Goal: Use online tool/utility: Utilize a website feature to perform a specific function

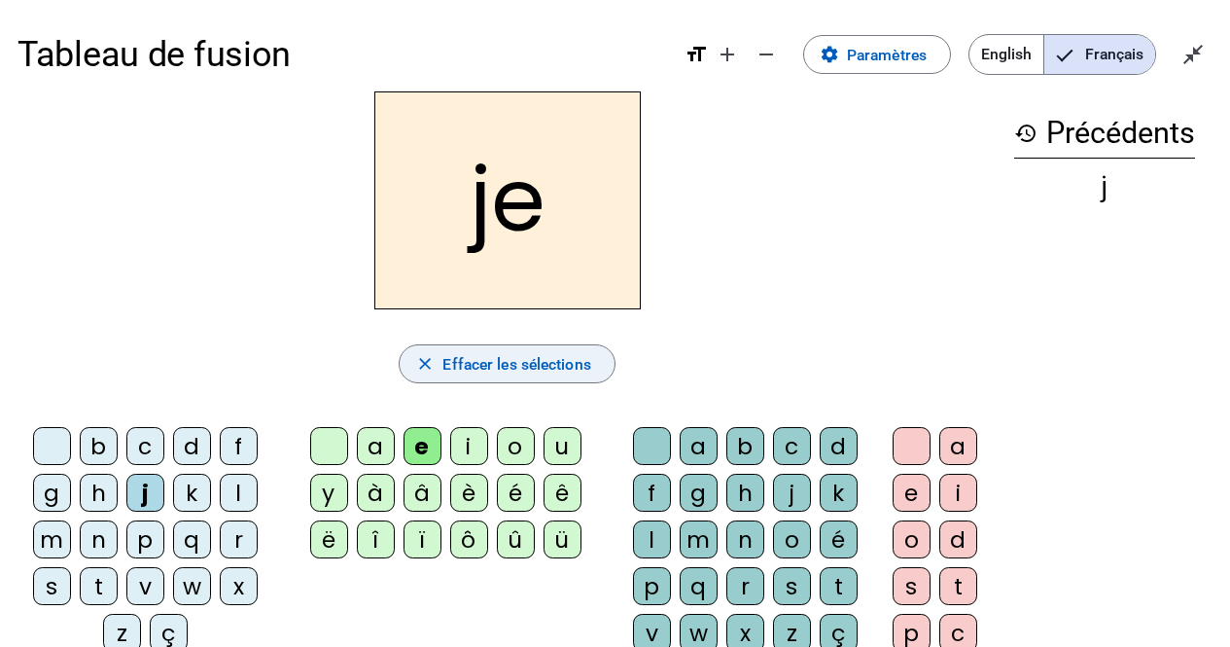
click at [563, 376] on span "Effacer les sélections" at bounding box center [516, 364] width 148 height 26
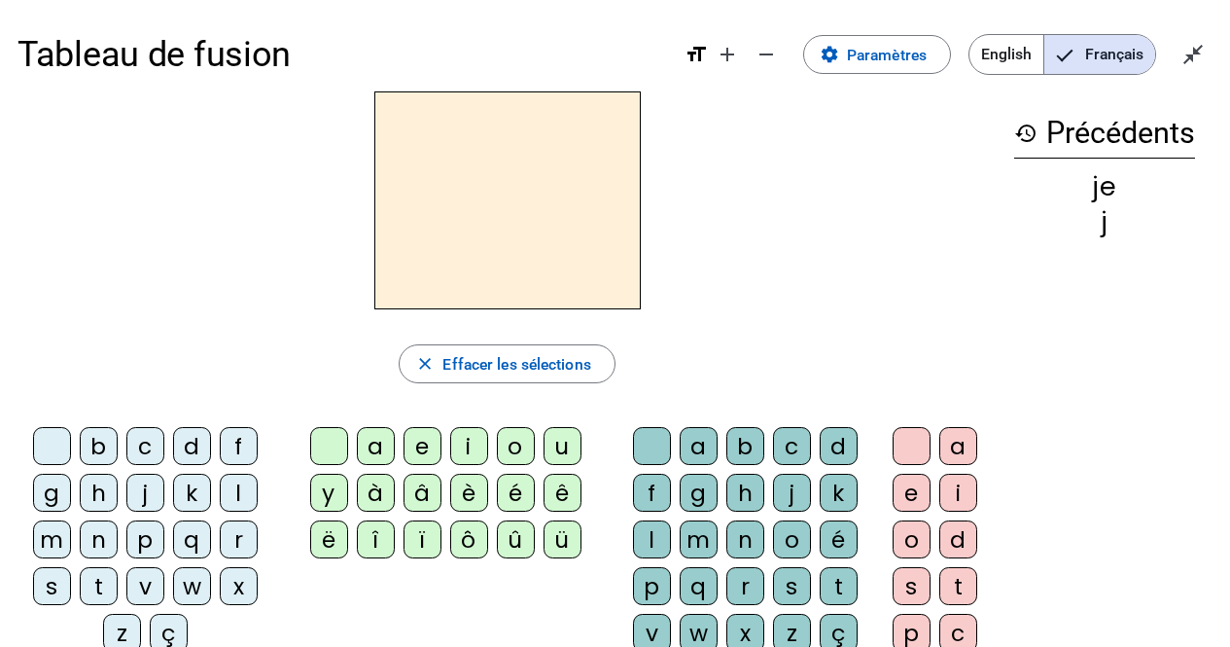
click at [135, 527] on div "p" at bounding box center [145, 539] width 38 height 38
click at [560, 439] on div "u" at bounding box center [563, 446] width 38 height 38
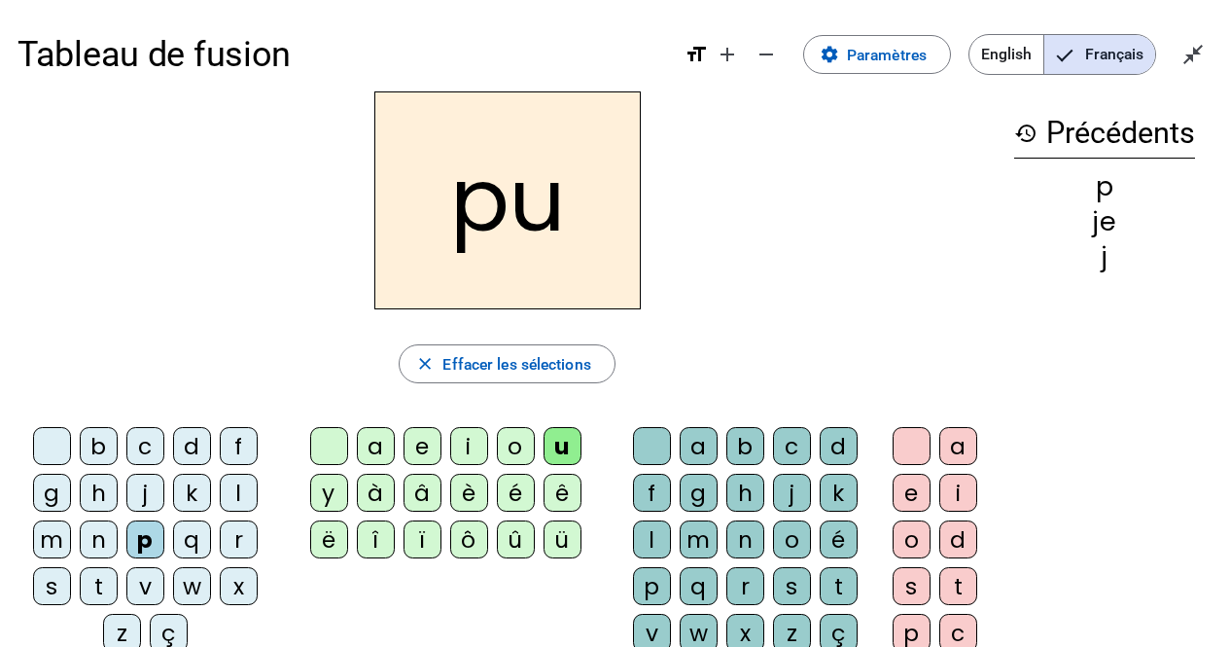
click at [735, 582] on div "r" at bounding box center [745, 586] width 38 height 38
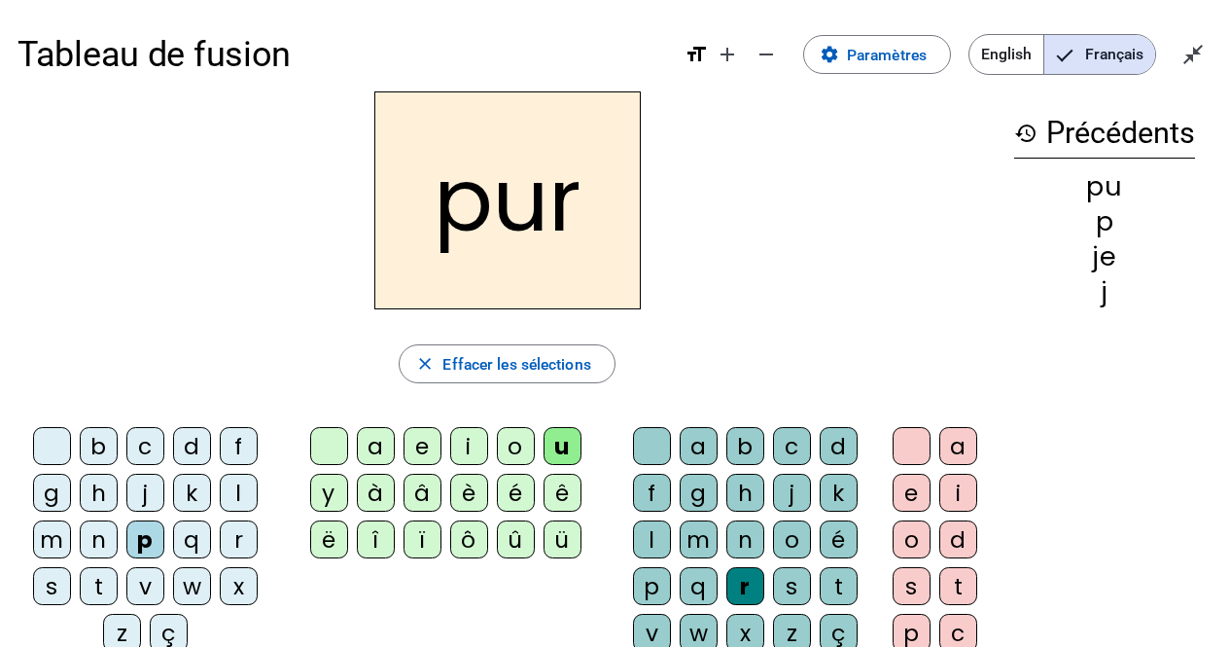
click at [43, 530] on div "m" at bounding box center [52, 539] width 38 height 38
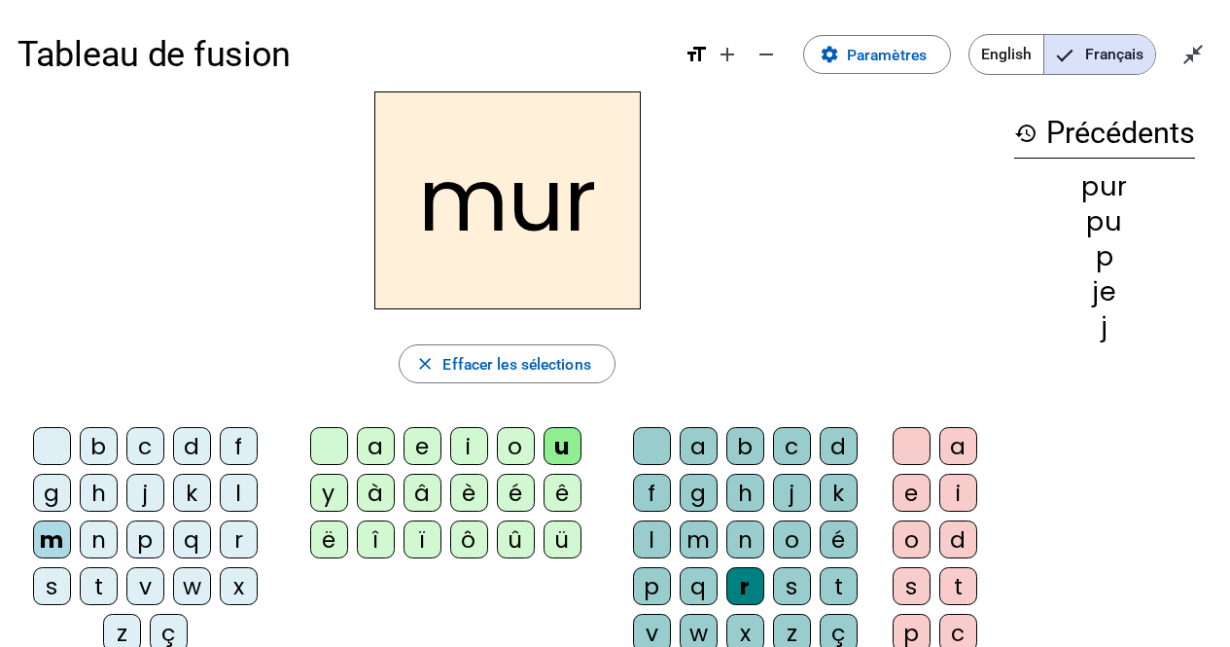
click at [199, 439] on div "d" at bounding box center [192, 446] width 38 height 38
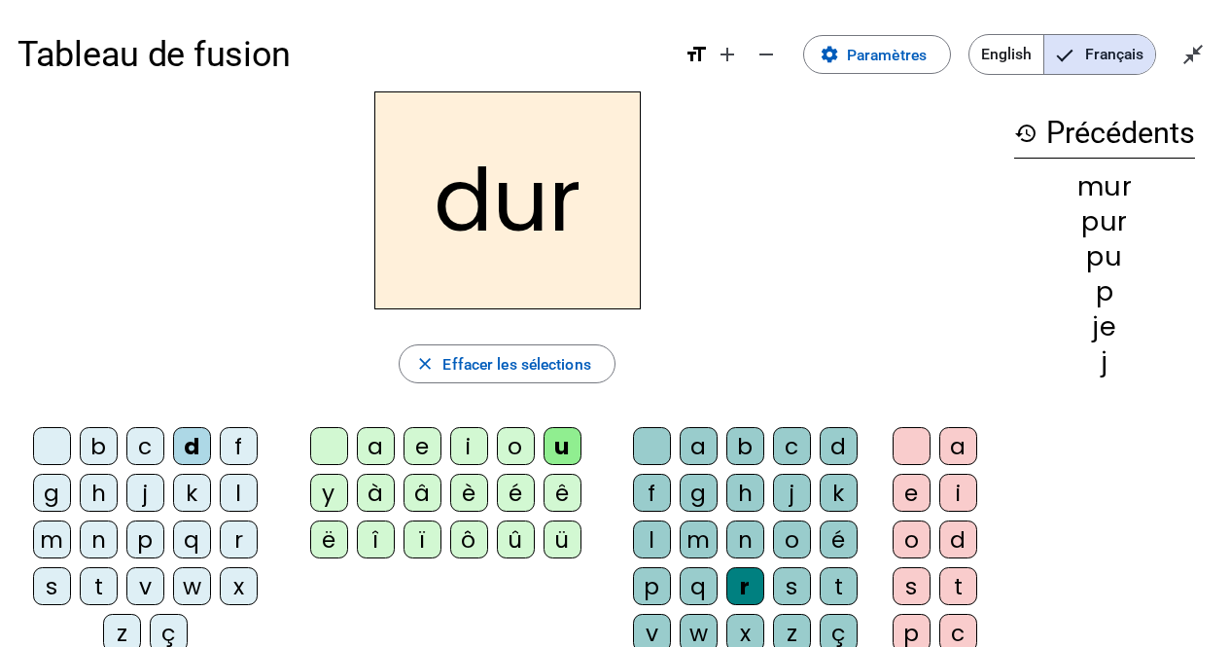
click at [749, 584] on div "r" at bounding box center [745, 586] width 38 height 38
click at [646, 439] on div at bounding box center [652, 446] width 38 height 38
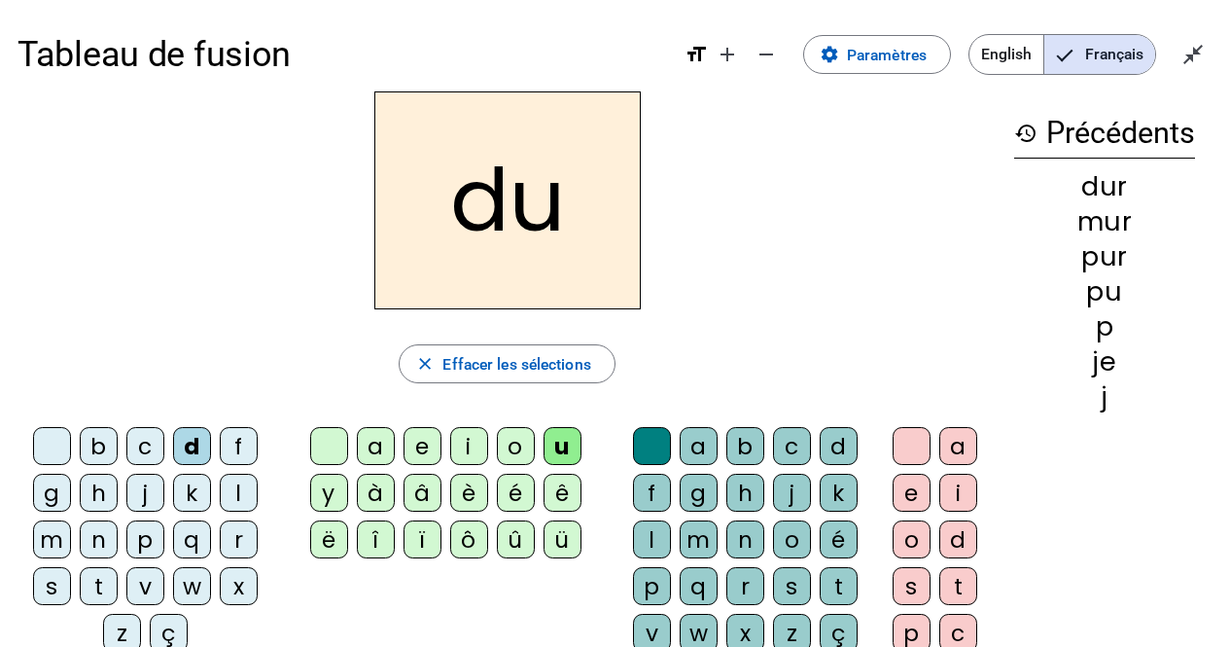
click at [737, 448] on div "b" at bounding box center [745, 446] width 38 height 38
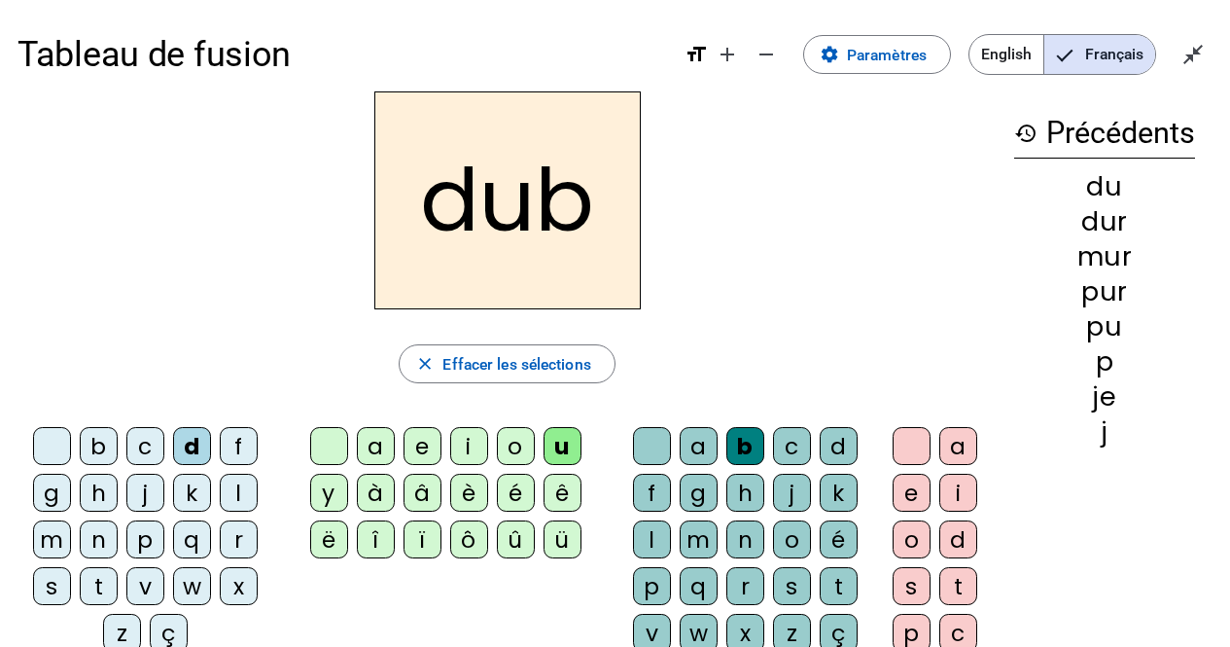
click at [740, 448] on div "b" at bounding box center [745, 446] width 38 height 38
click at [645, 438] on div at bounding box center [652, 446] width 38 height 38
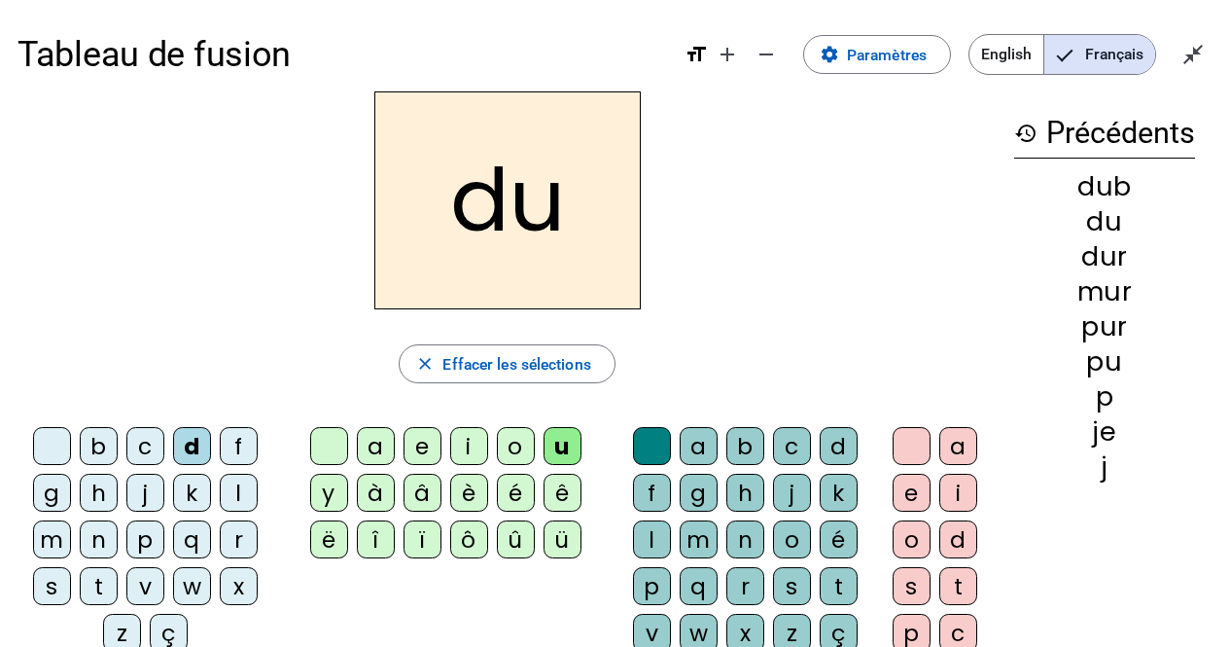
click at [92, 441] on div "b" at bounding box center [99, 446] width 38 height 38
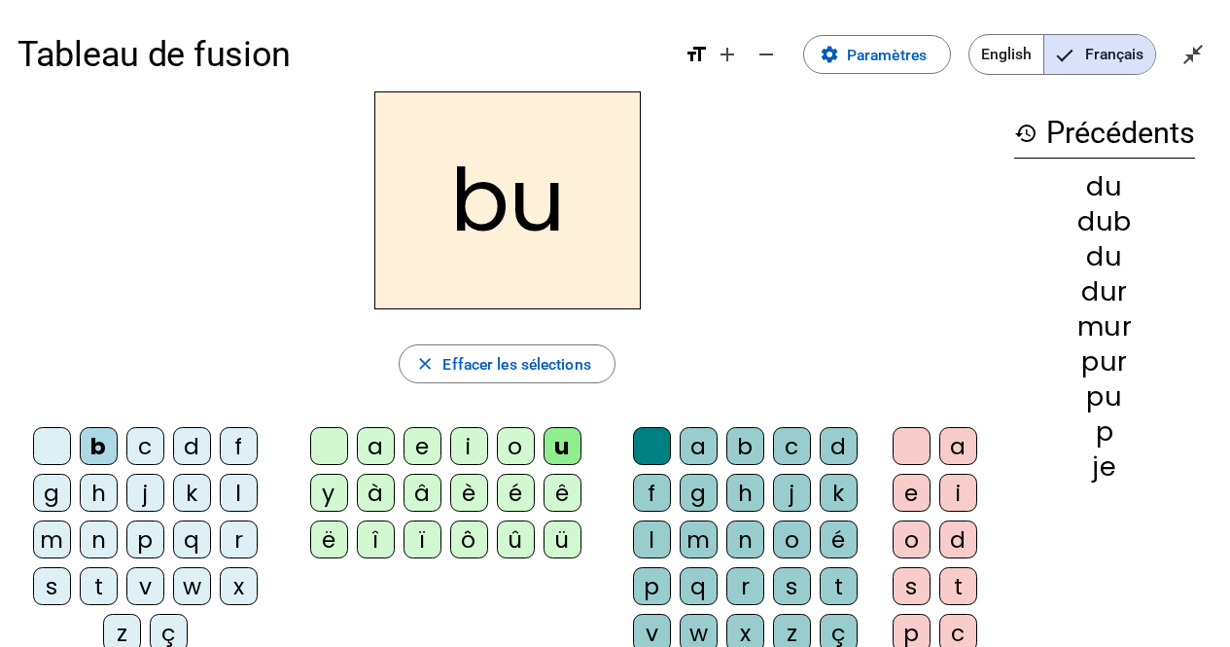
click at [189, 483] on div "k" at bounding box center [192, 493] width 38 height 38
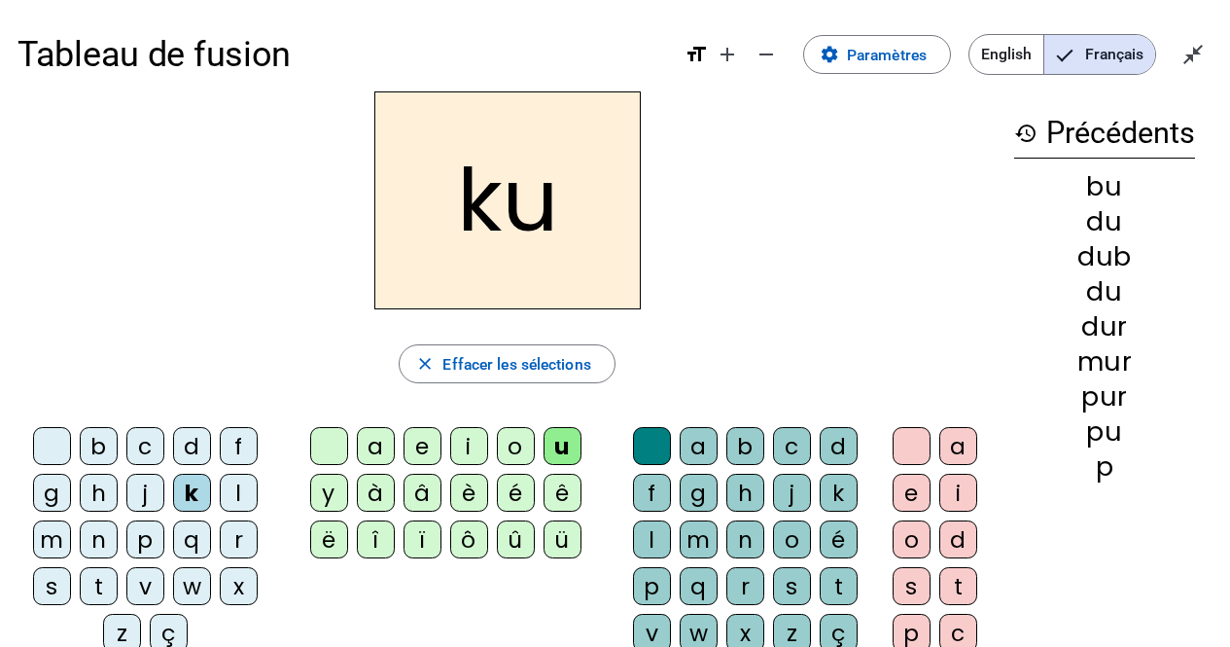
click at [214, 483] on letter-bubble "k" at bounding box center [196, 497] width 47 height 47
click at [209, 509] on letter-bubble "k" at bounding box center [196, 497] width 47 height 47
click at [207, 527] on letter-bubble "q" at bounding box center [196, 543] width 47 height 47
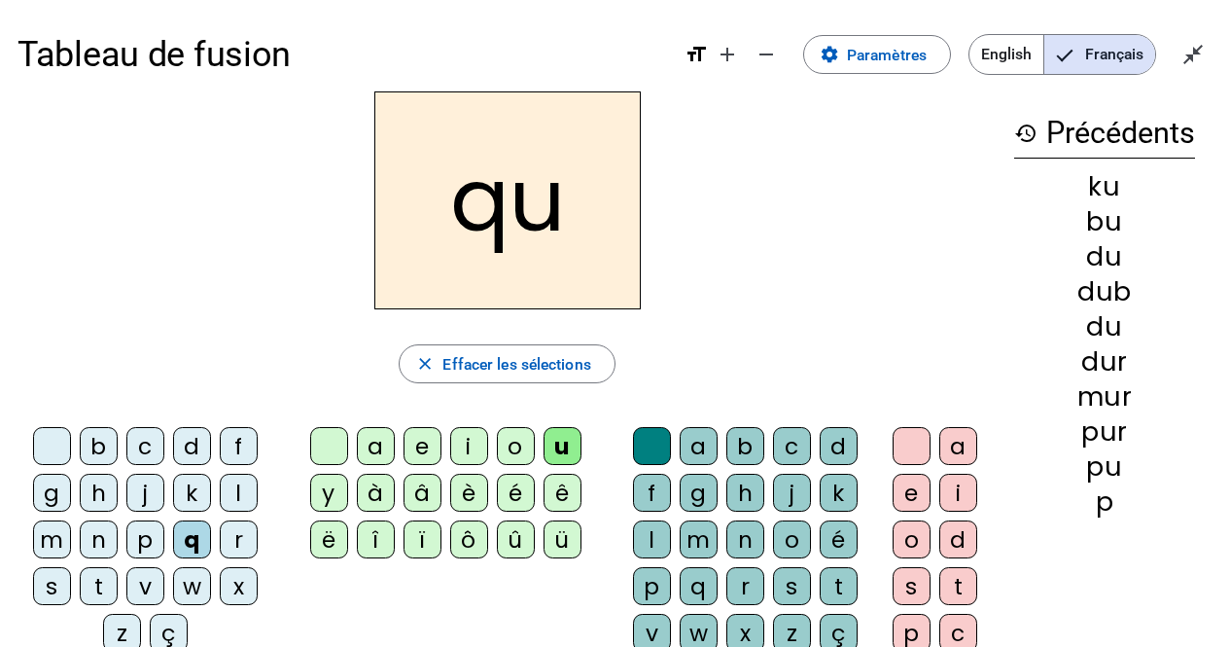
click at [221, 490] on div "l" at bounding box center [239, 493] width 38 height 38
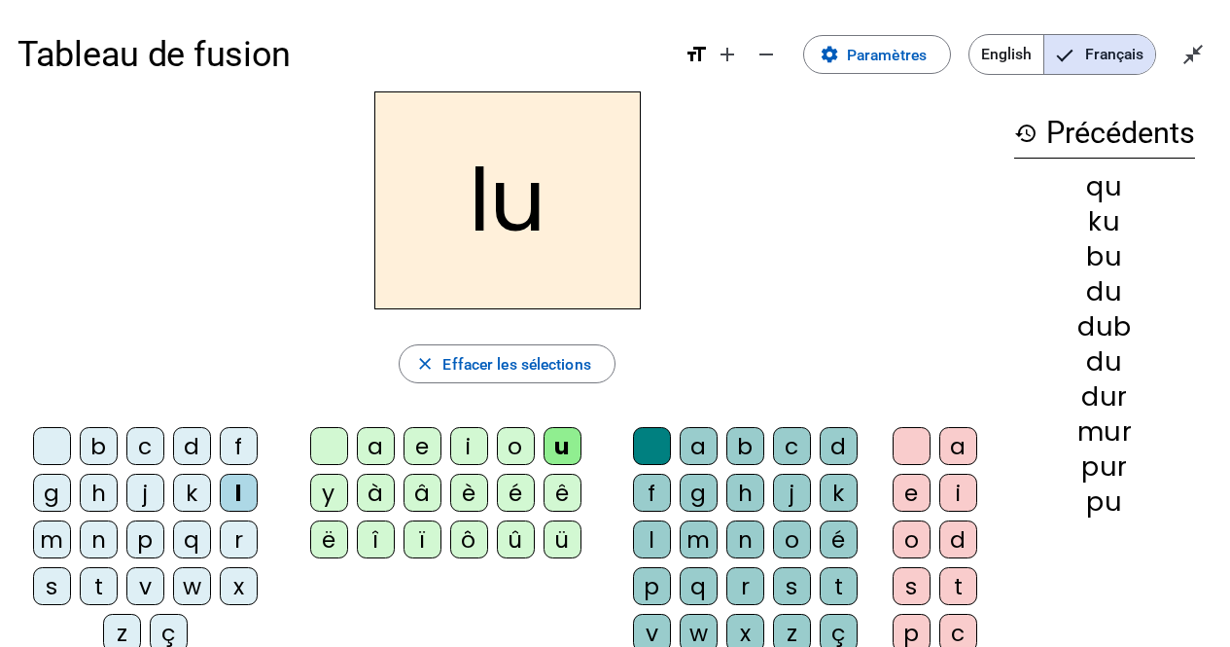
click at [378, 451] on div "a" at bounding box center [376, 446] width 38 height 38
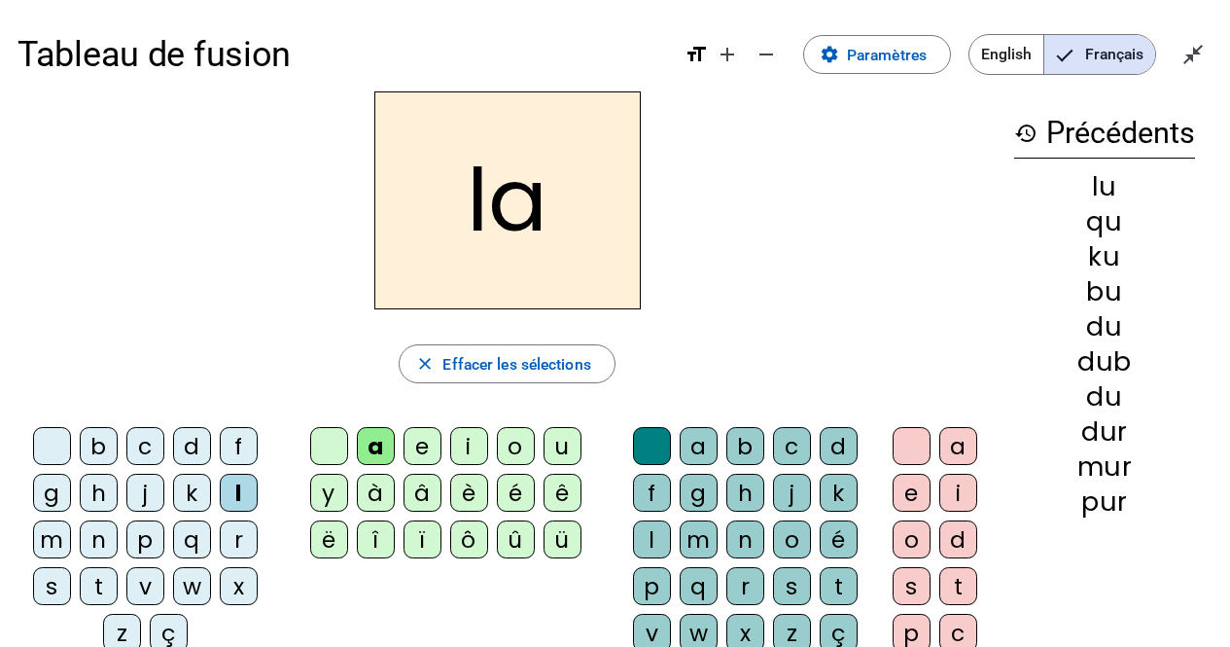
click at [49, 535] on div "m" at bounding box center [52, 539] width 38 height 38
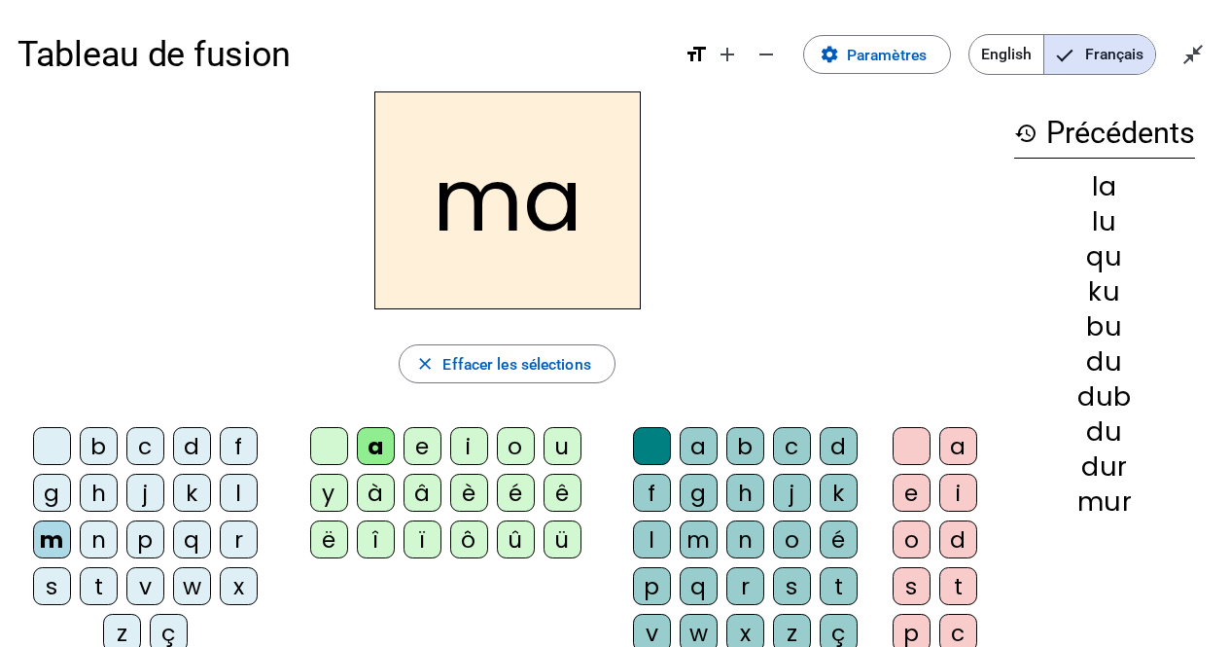
click at [426, 447] on div "e" at bounding box center [423, 446] width 38 height 38
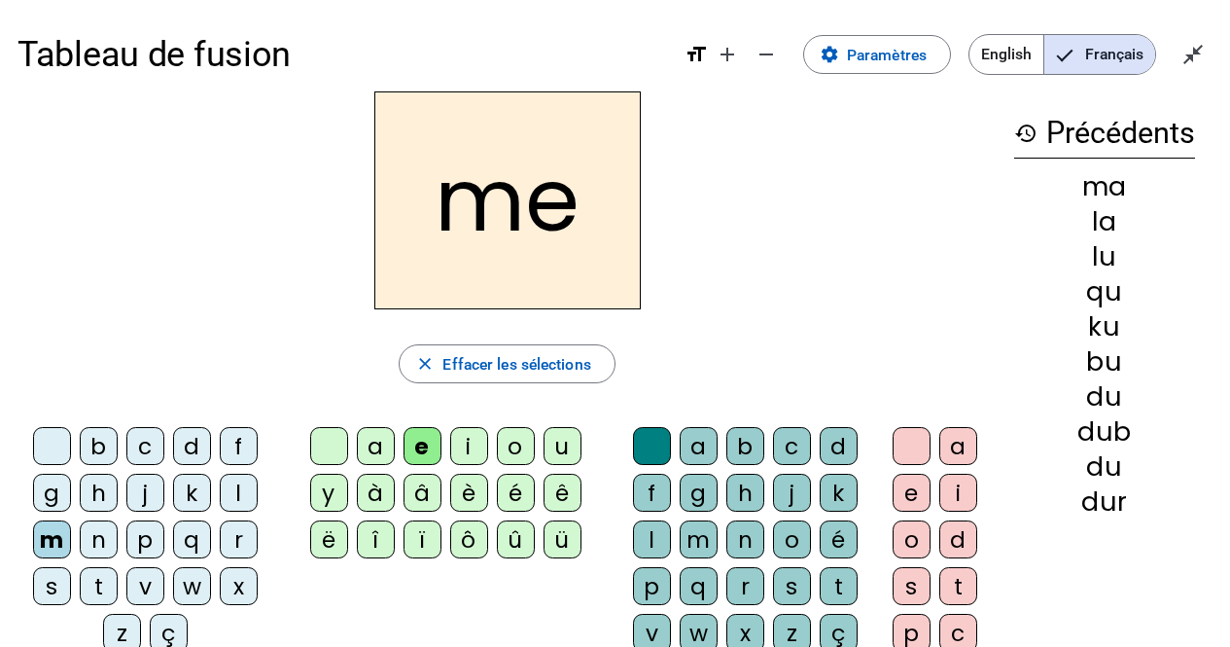
click at [136, 491] on div "j" at bounding box center [145, 493] width 38 height 38
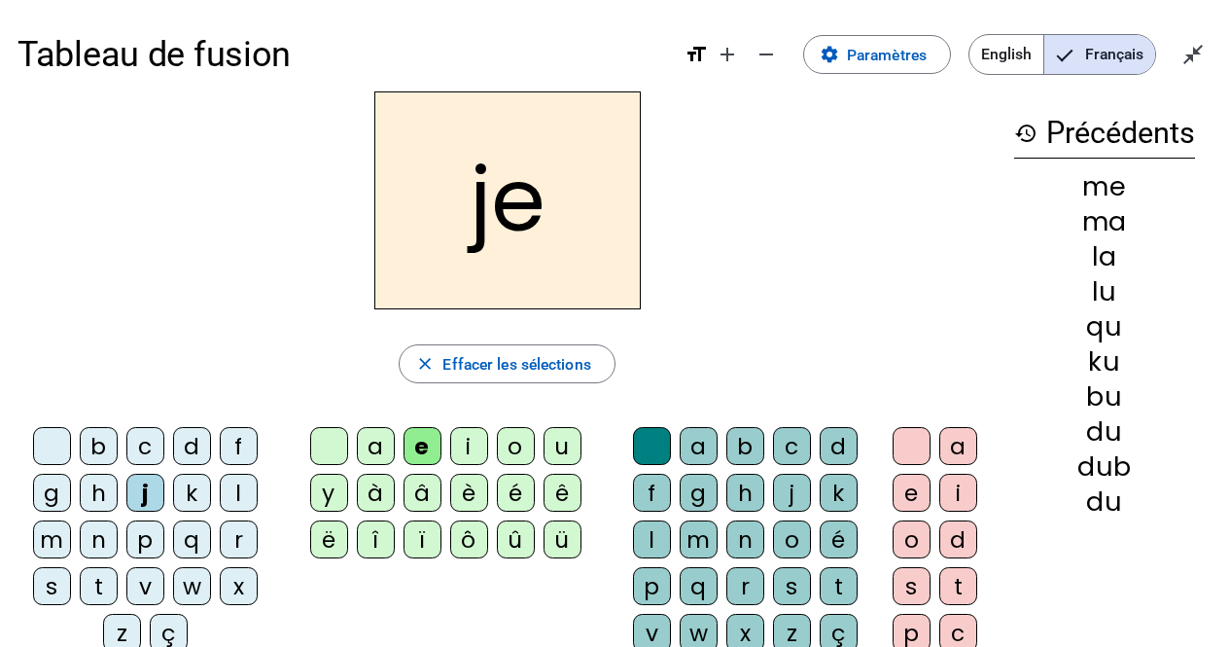
click at [184, 443] on div "d" at bounding box center [192, 446] width 38 height 38
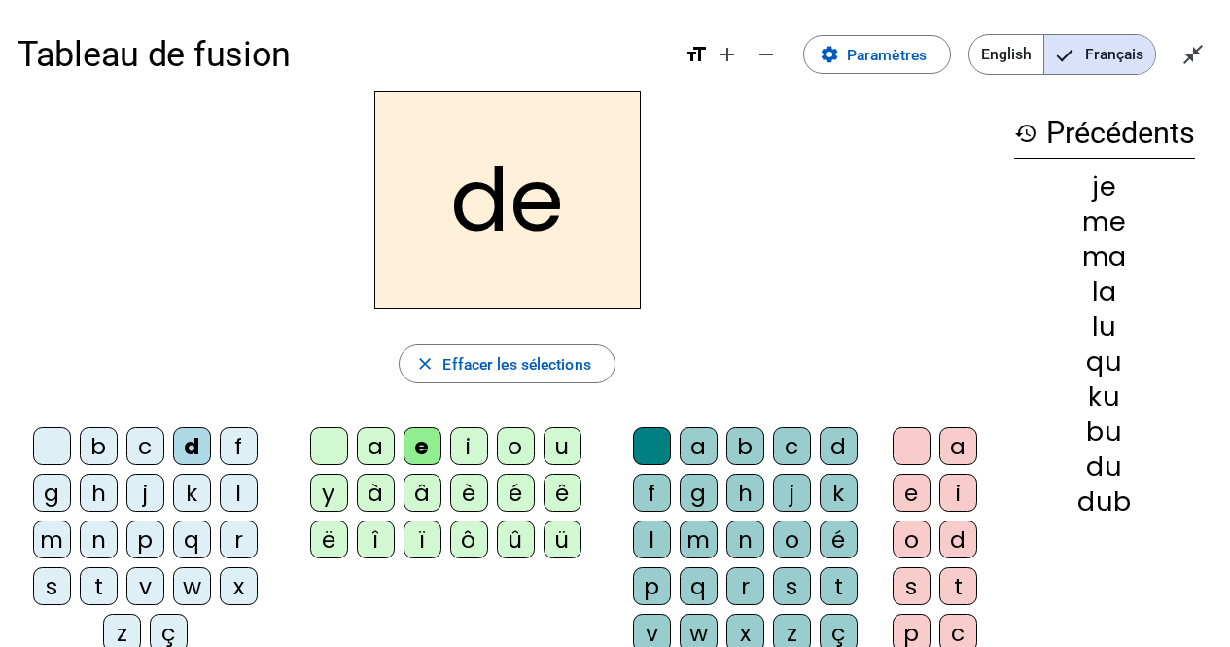
click at [100, 584] on div "t" at bounding box center [99, 586] width 38 height 38
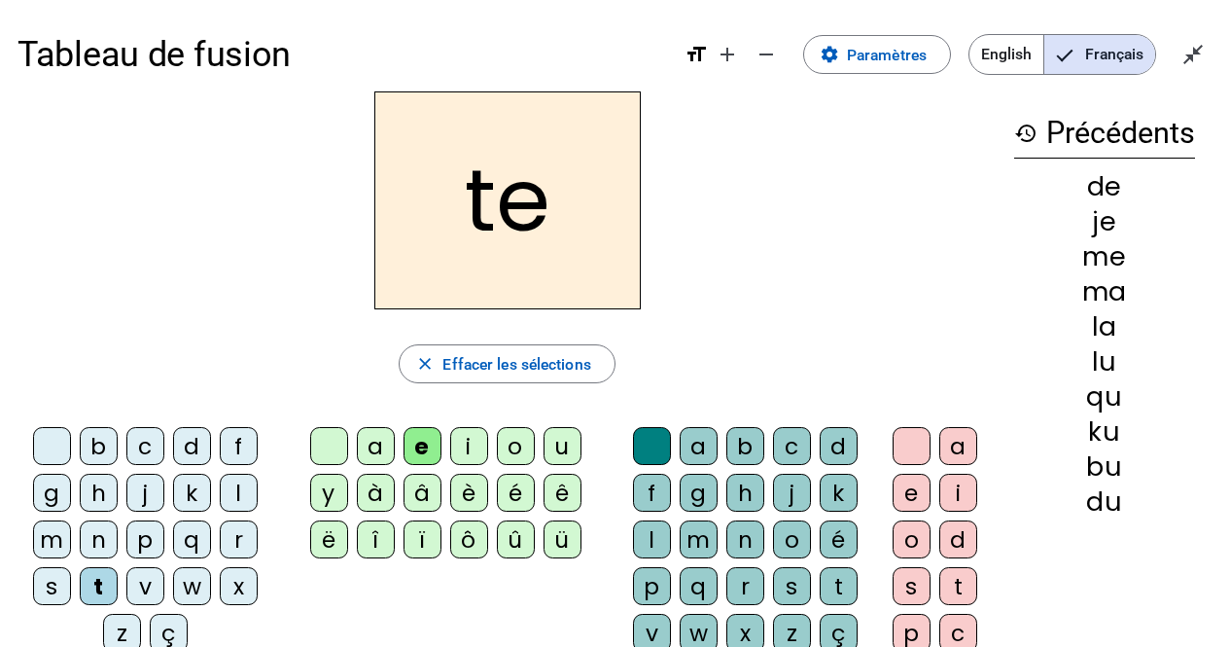
click at [94, 534] on div "n" at bounding box center [99, 539] width 38 height 38
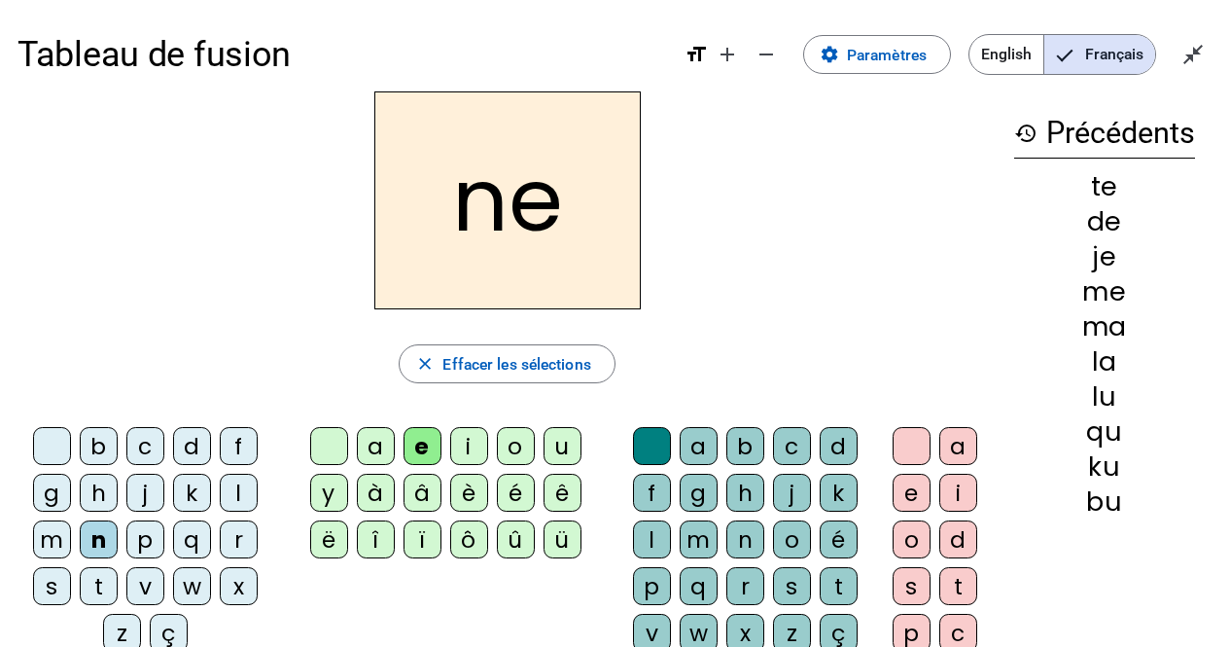
click at [466, 445] on div "i" at bounding box center [469, 446] width 38 height 38
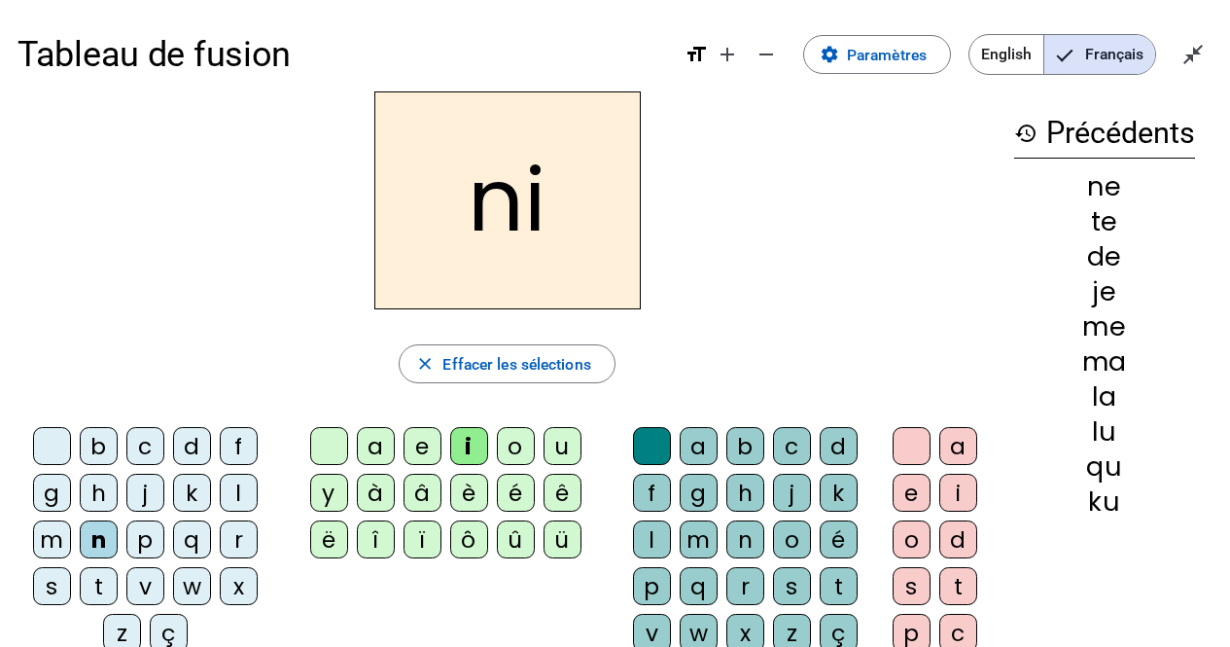
click at [54, 583] on div "s" at bounding box center [52, 586] width 38 height 38
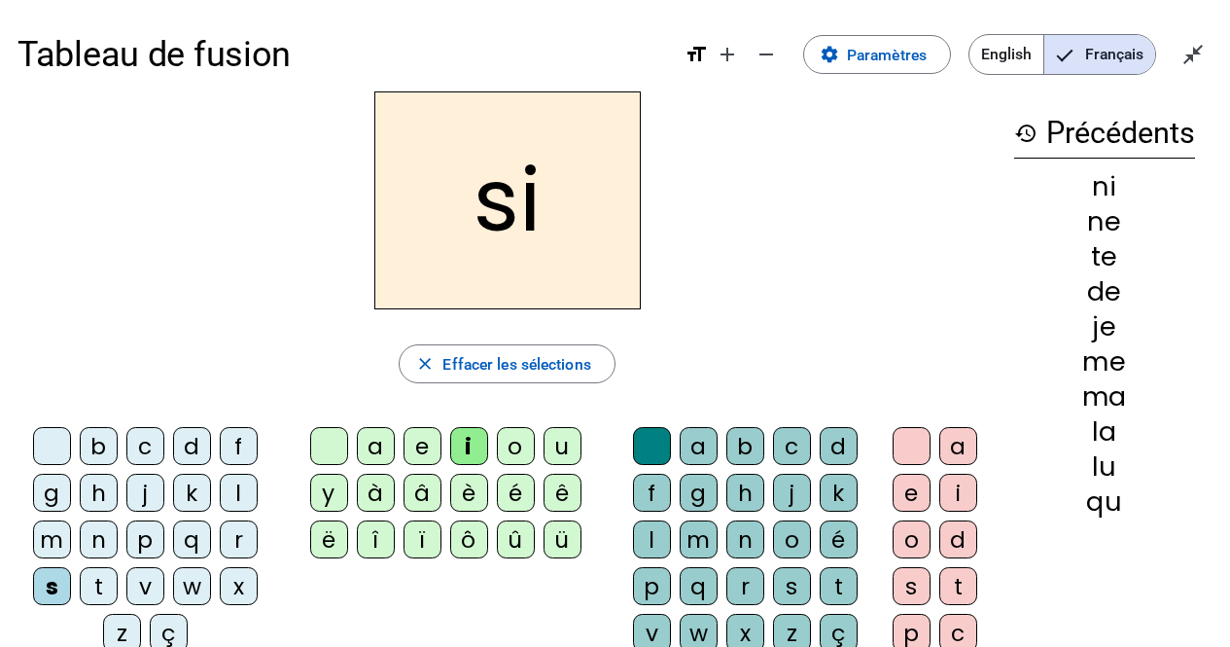
click at [660, 534] on div "l" at bounding box center [652, 539] width 38 height 38
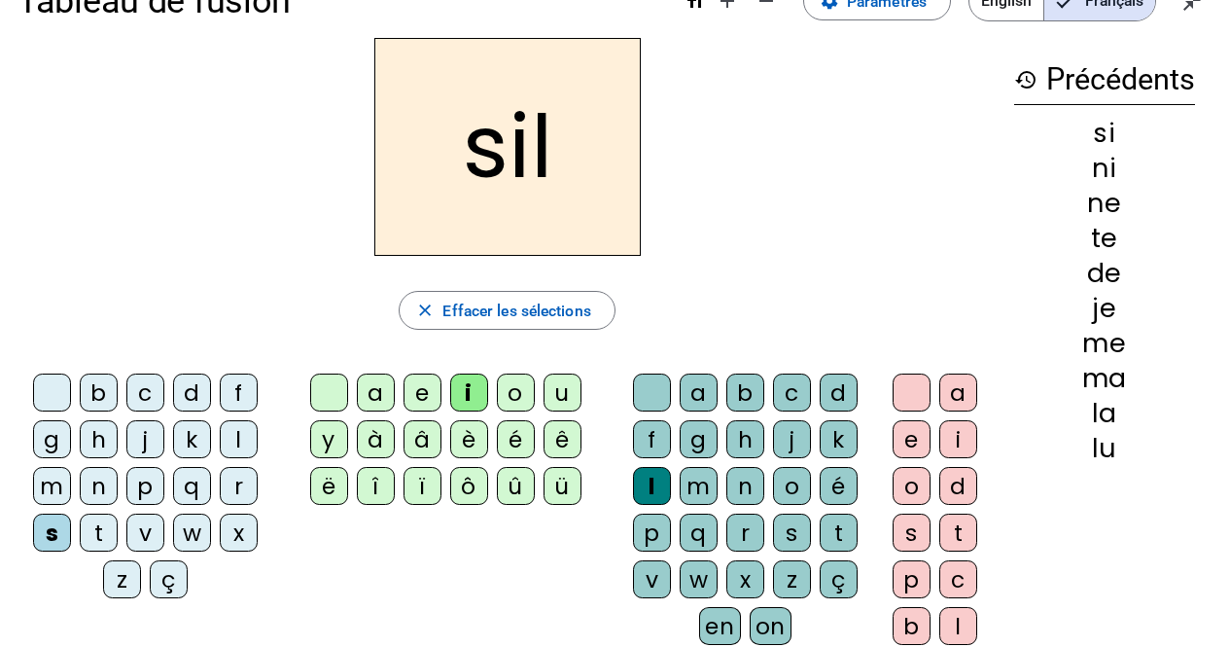
scroll to position [97, 0]
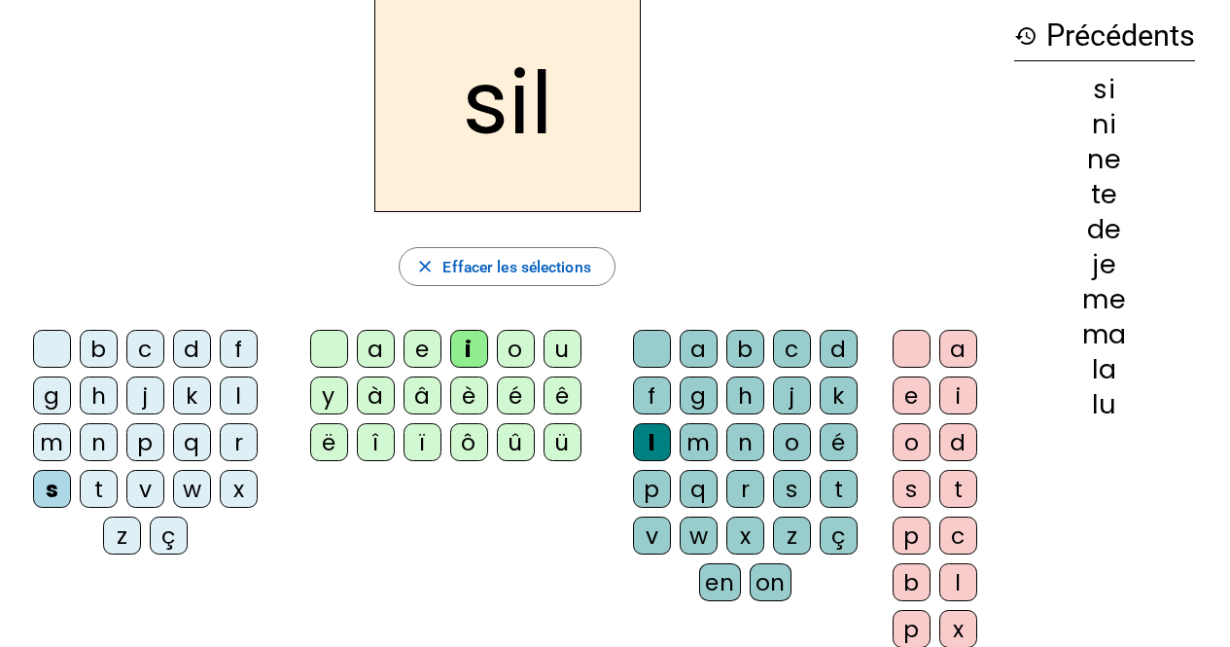
click at [917, 432] on div "o" at bounding box center [912, 442] width 38 height 38
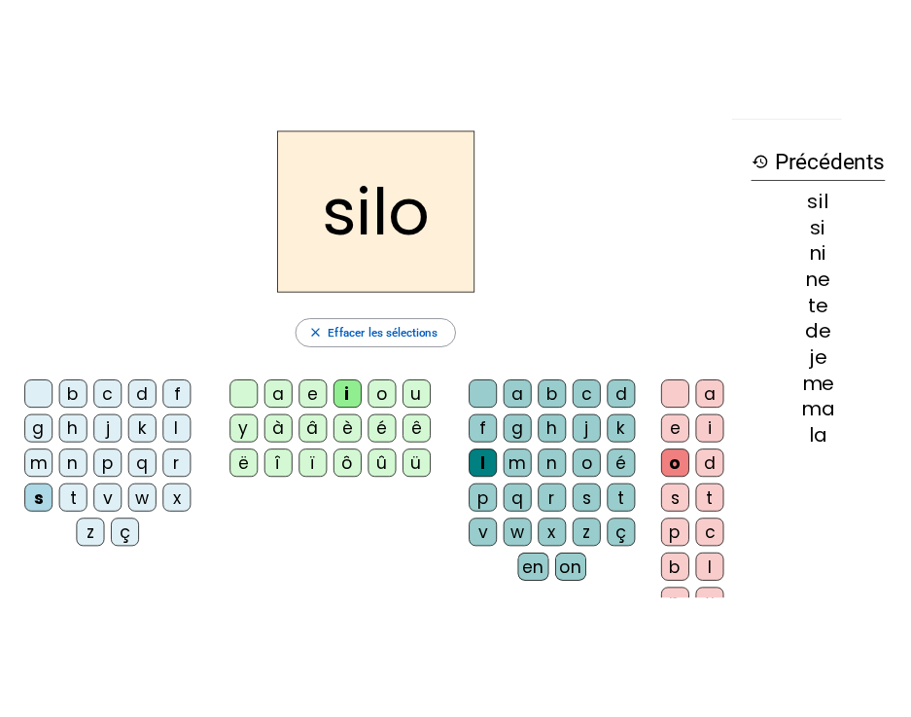
scroll to position [0, 0]
